Goal: Check status

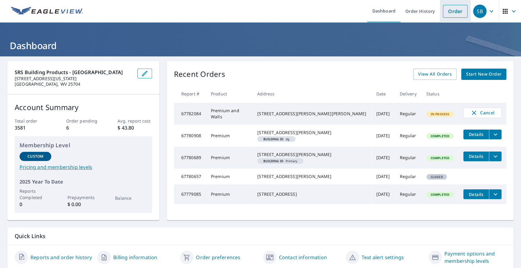
click at [452, 16] on link "Order" at bounding box center [455, 11] width 25 height 13
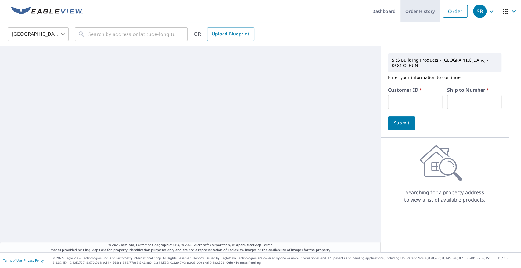
click at [424, 15] on link "Order History" at bounding box center [419, 11] width 39 height 22
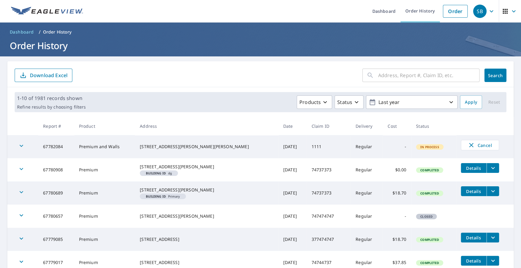
click at [388, 72] on input "text" at bounding box center [428, 75] width 101 height 17
paste input "[STREET_ADDRESS]"
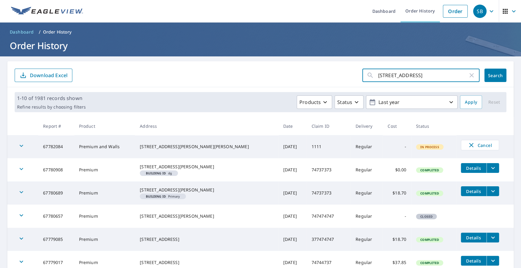
scroll to position [0, 17]
drag, startPoint x: 461, startPoint y: 75, endPoint x: 408, endPoint y: 74, distance: 53.1
click at [408, 74] on input "[STREET_ADDRESS]" at bounding box center [423, 75] width 90 height 17
type input "[STREET_ADDRESS]"
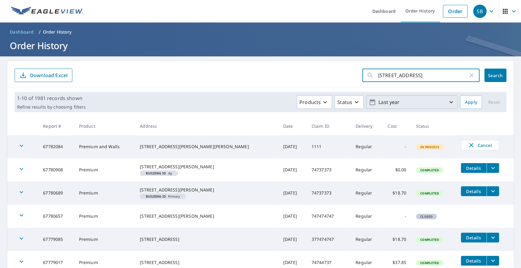
click button "Search" at bounding box center [495, 75] width 22 height 13
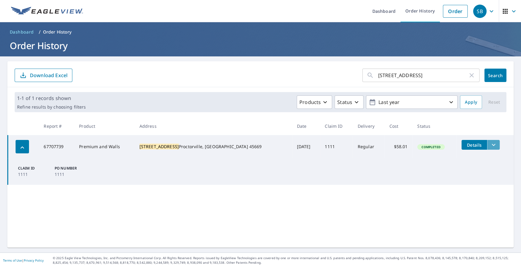
click at [490, 146] on icon "filesDropdownBtn-67707739" at bounding box center [493, 144] width 7 height 7
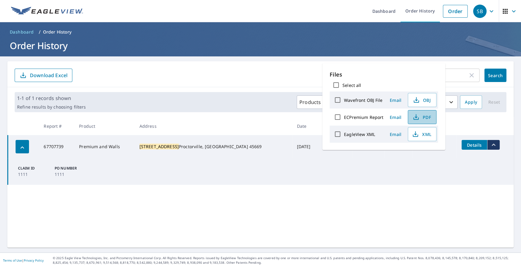
click at [429, 115] on span "PDF" at bounding box center [421, 116] width 20 height 7
